Goal: Task Accomplishment & Management: Manage account settings

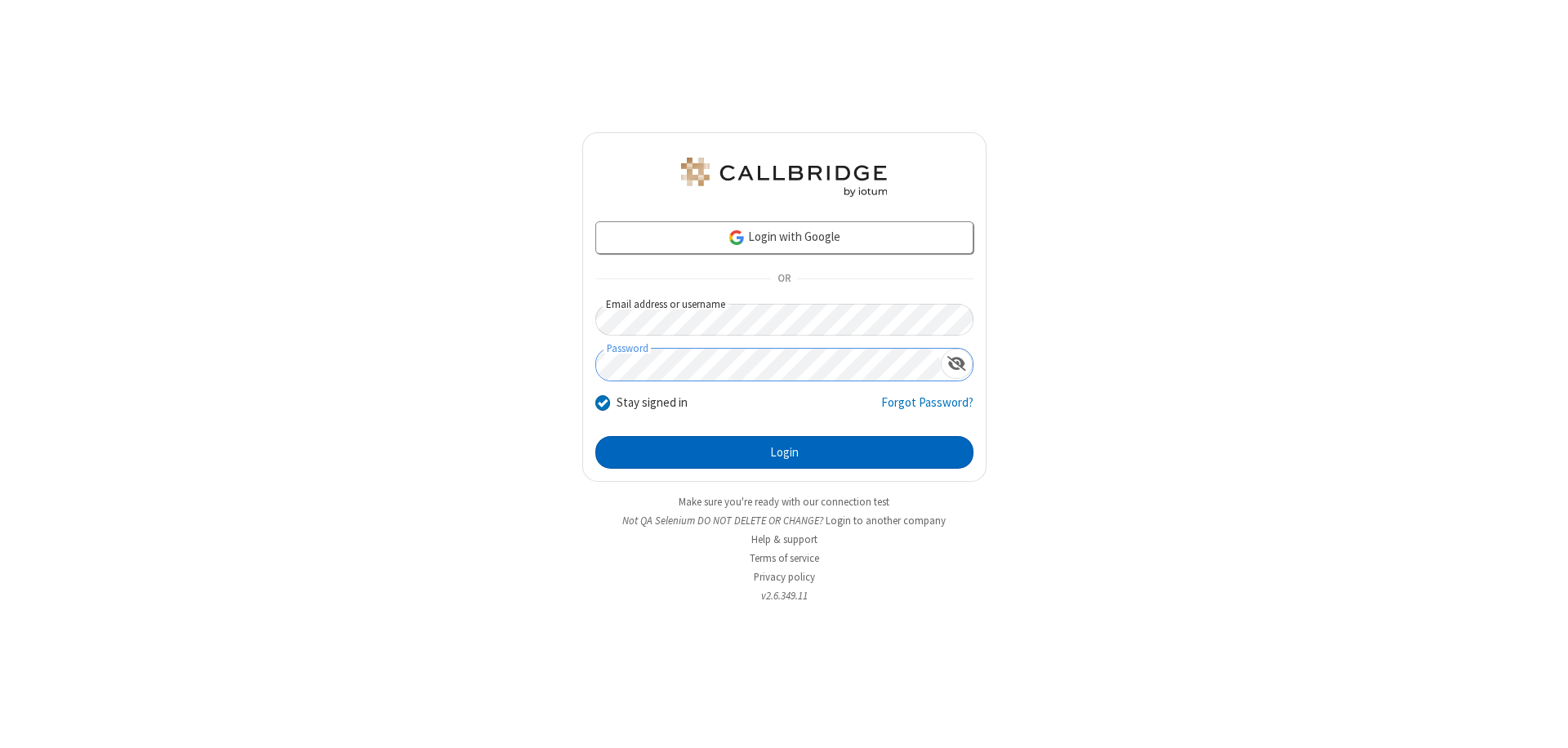
click at [784, 453] on button "Login" at bounding box center [785, 452] width 378 height 33
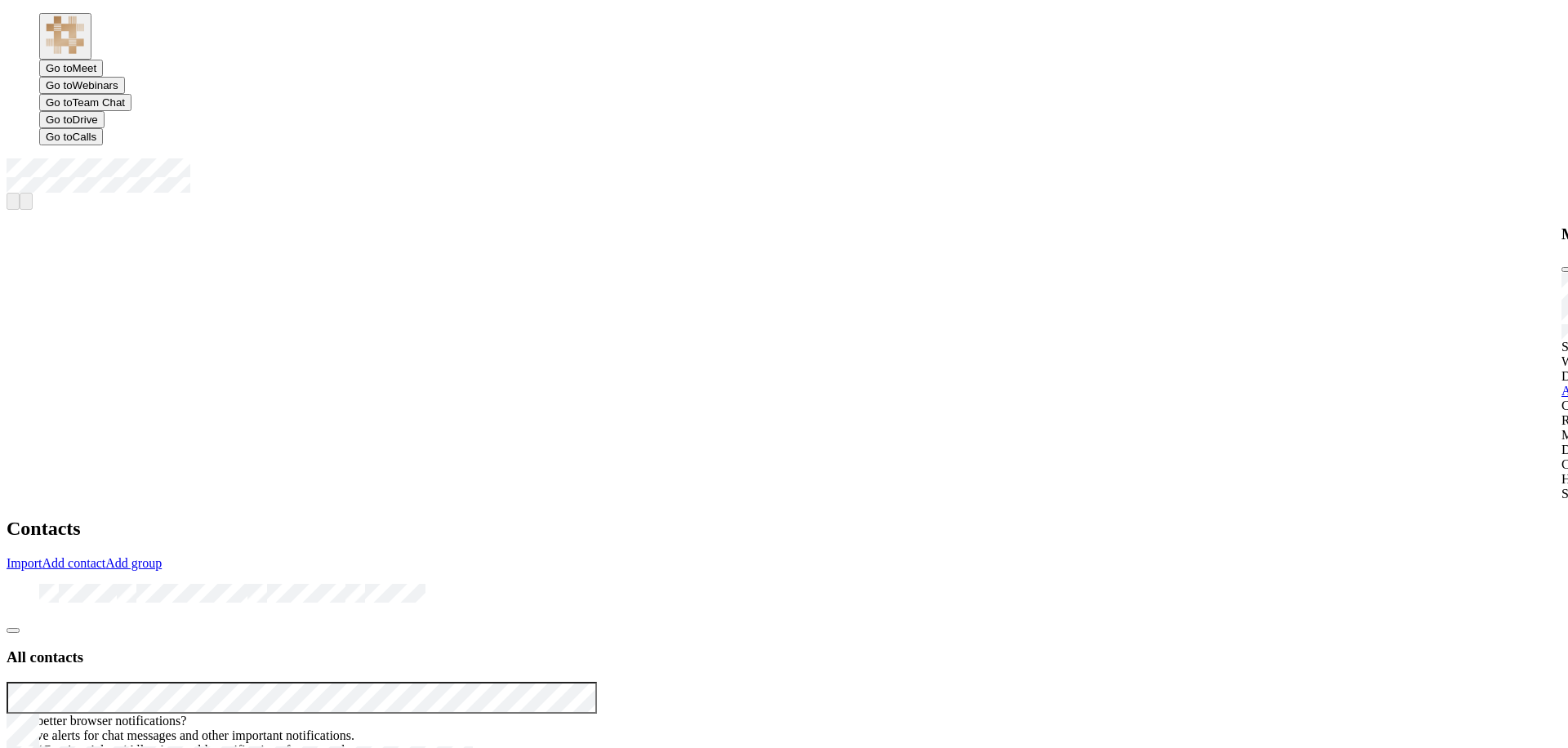
scroll to position [498, 603]
click at [116, 591] on link at bounding box center [78, 598] width 78 height 14
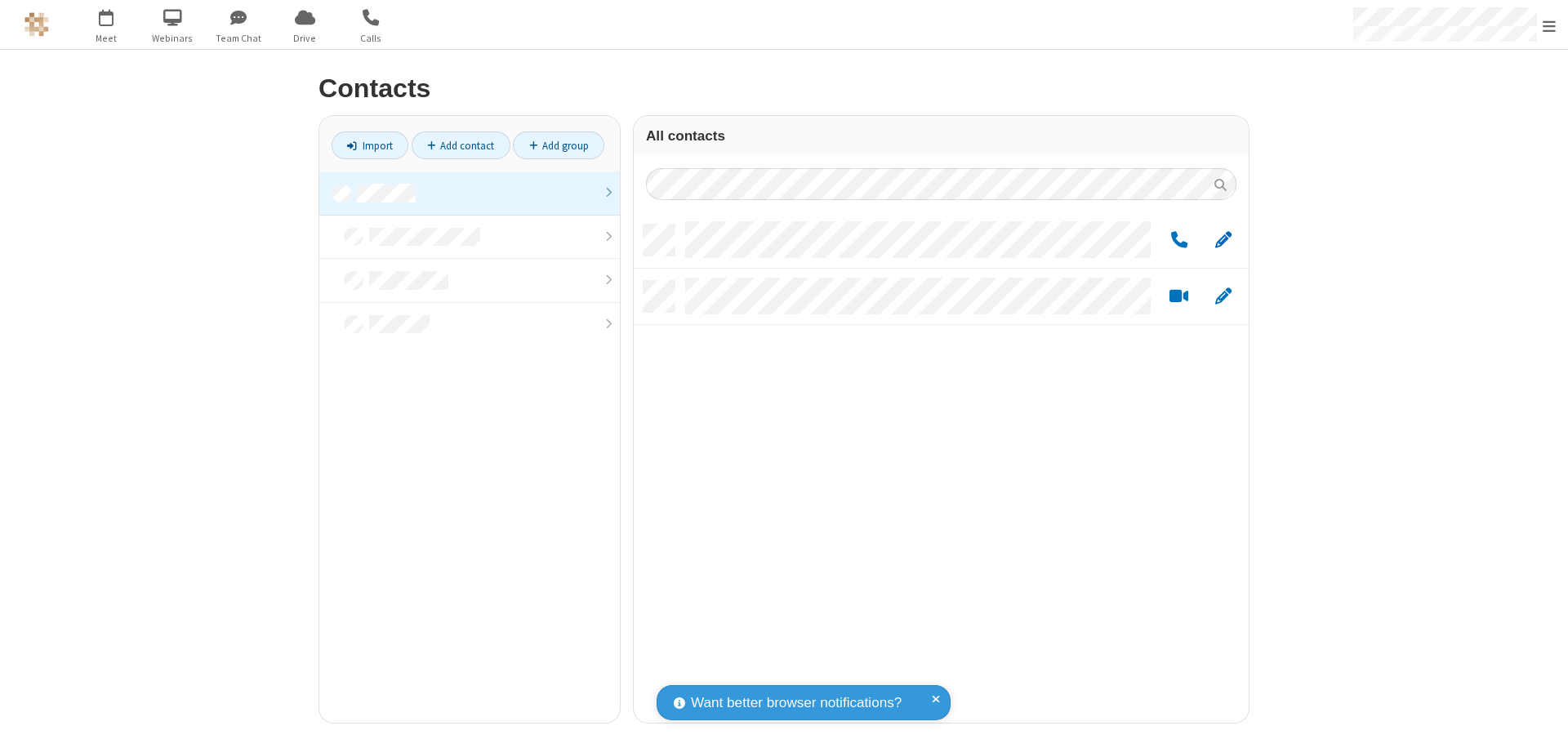
click at [1224, 240] on span "Edit" at bounding box center [1224, 241] width 16 height 21
